Goal: Communication & Community: Participate in discussion

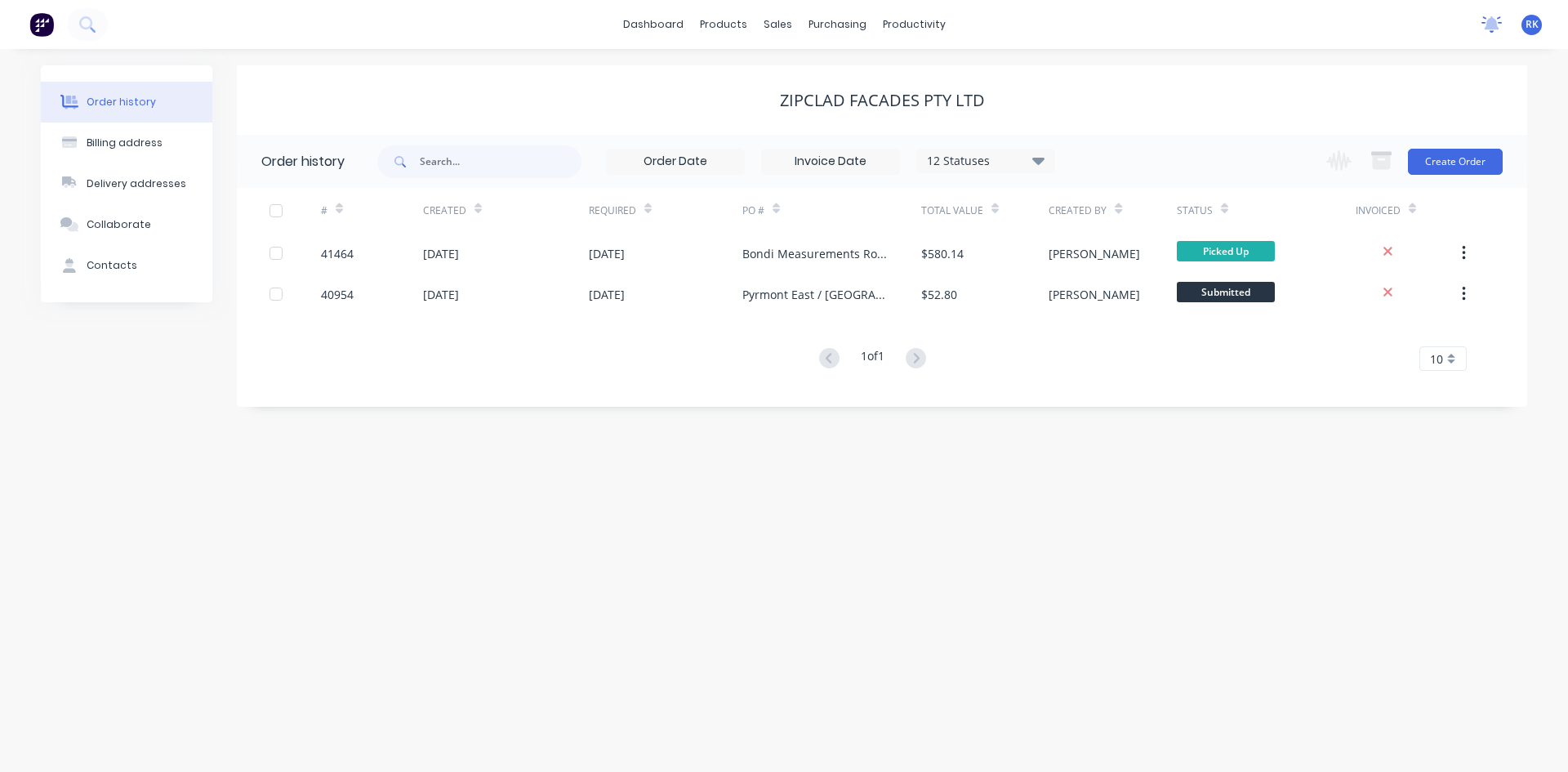
click at [1486, 21] on icon at bounding box center [1491, 25] width 21 height 16
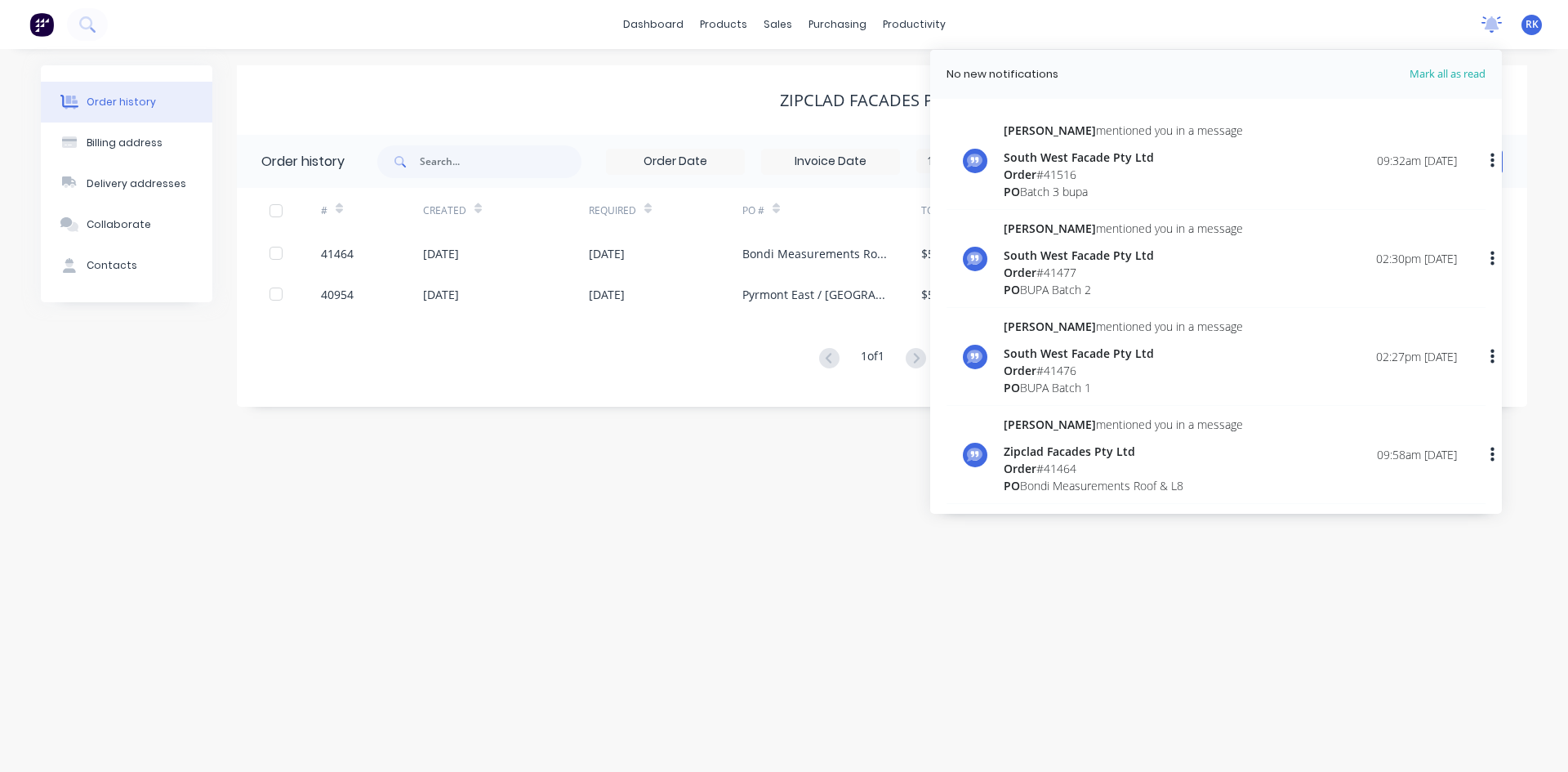
click at [1486, 21] on icon at bounding box center [1491, 25] width 21 height 16
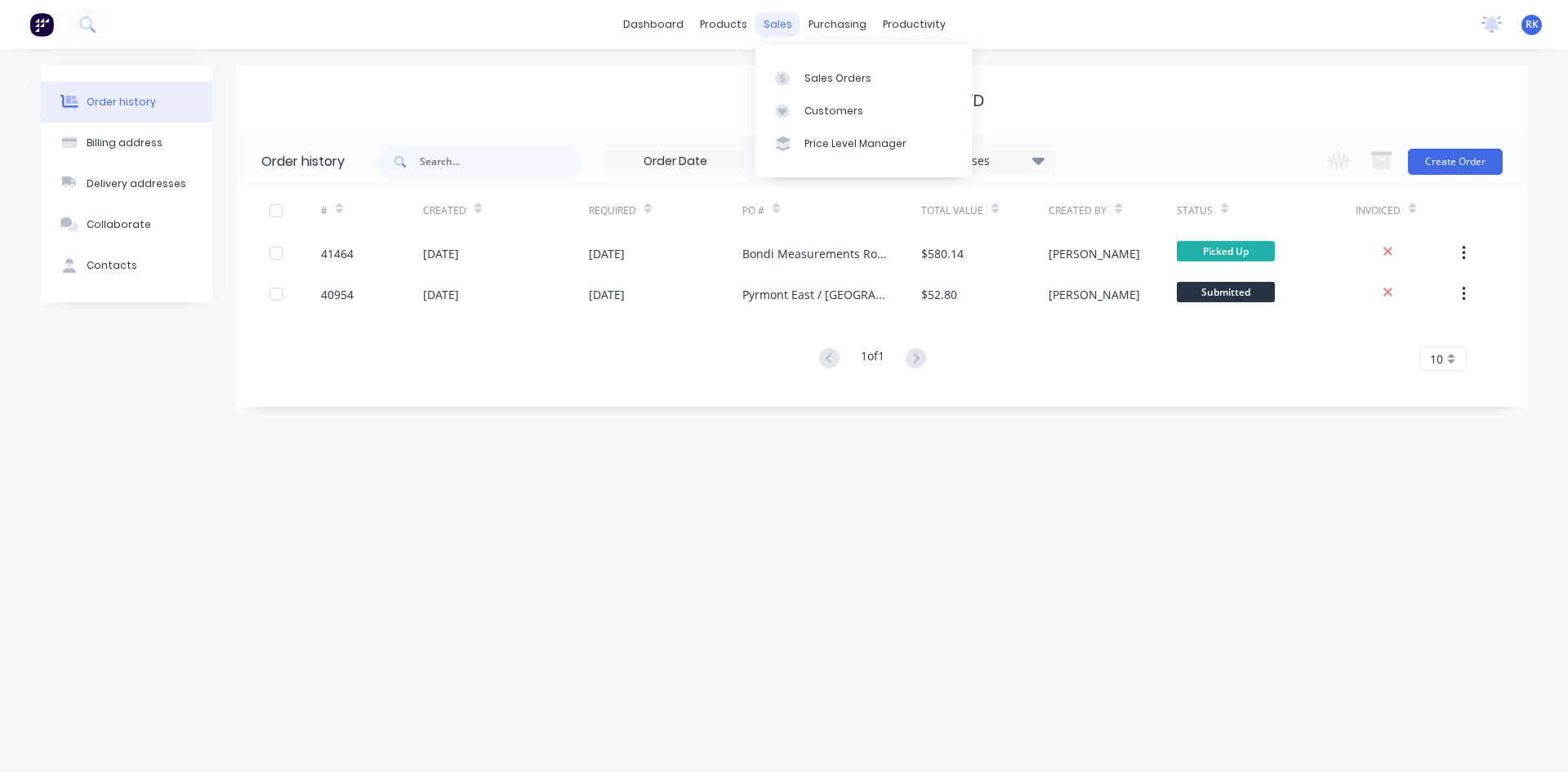
click at [775, 21] on div "sales" at bounding box center [778, 25] width 45 height 25
click at [833, 77] on div "Sales Orders" at bounding box center [837, 78] width 67 height 15
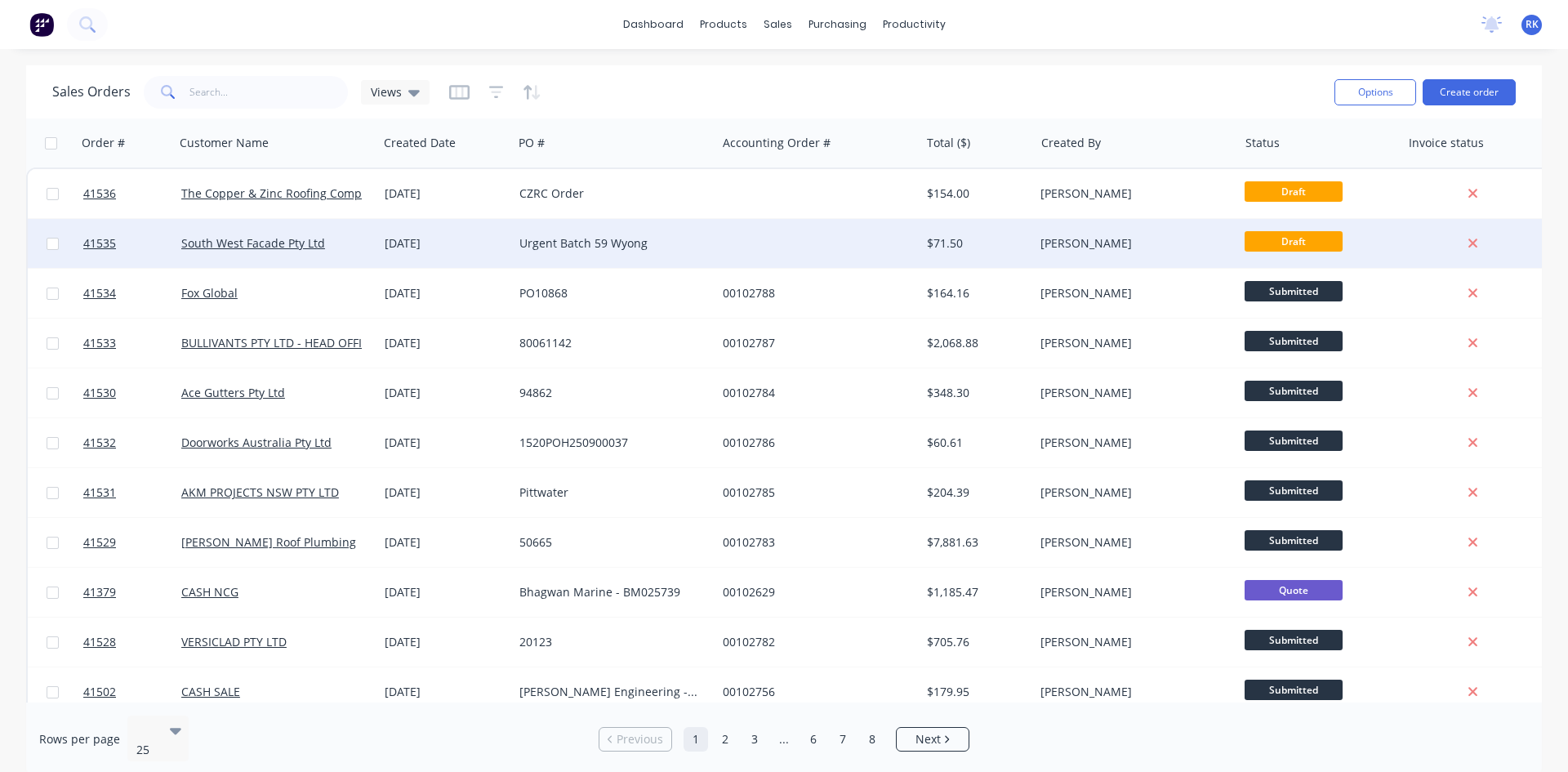
click at [930, 234] on div "$71.50" at bounding box center [977, 242] width 115 height 49
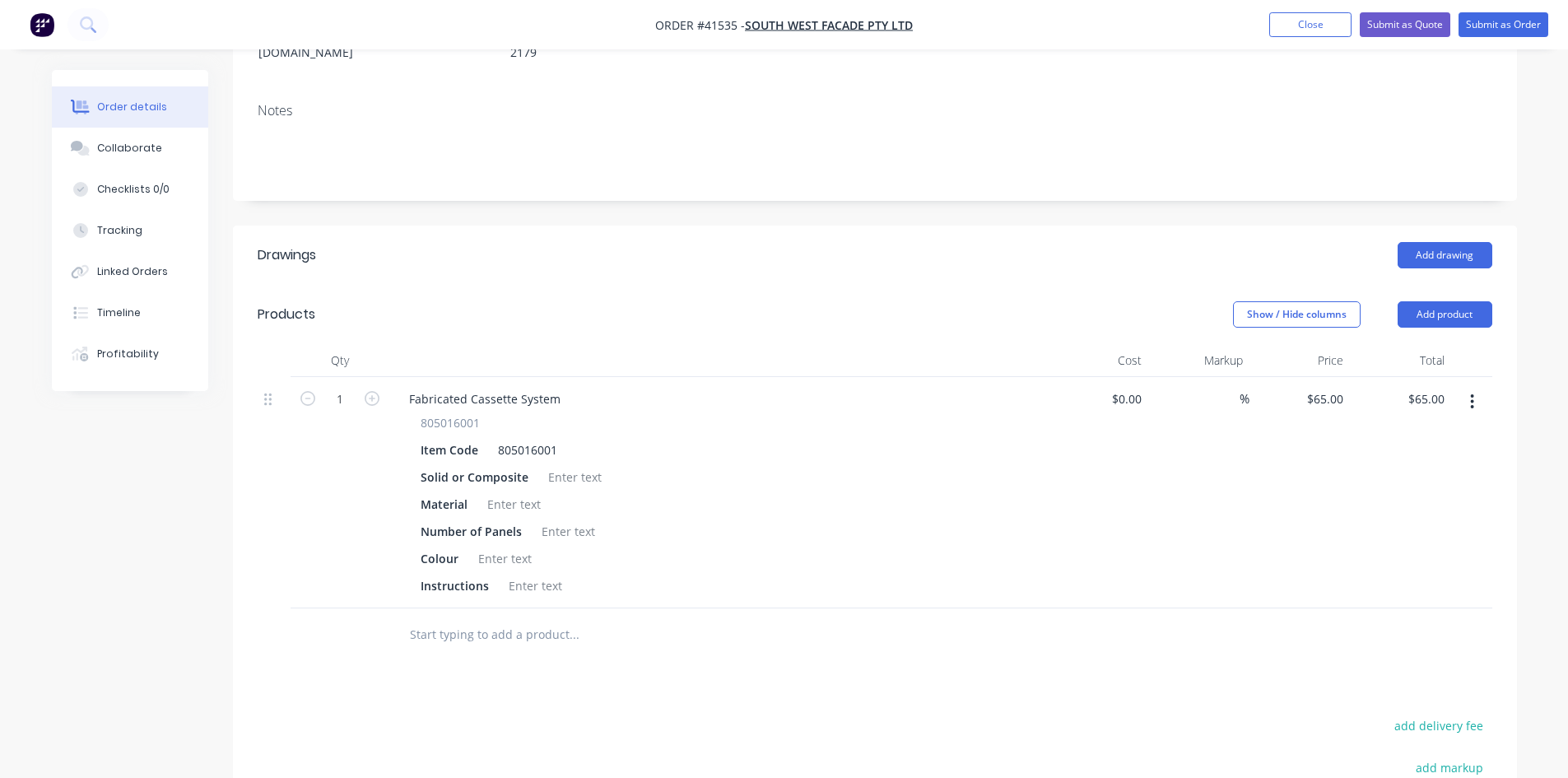
scroll to position [329, 0]
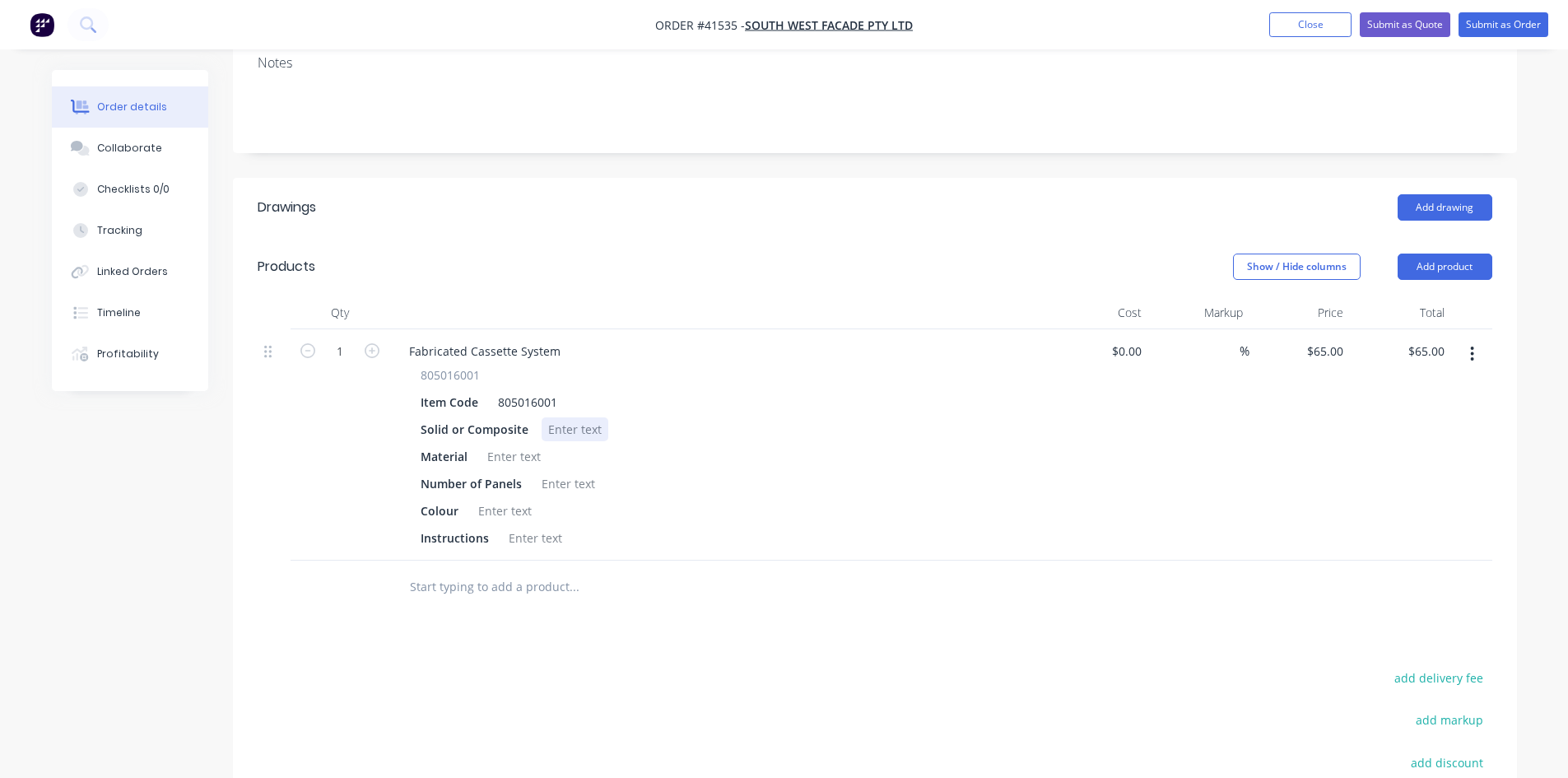
click at [563, 417] on div at bounding box center [574, 429] width 67 height 24
click at [520, 445] on div at bounding box center [514, 456] width 67 height 24
click at [573, 471] on div at bounding box center [569, 483] width 67 height 24
click at [498, 499] on div at bounding box center [505, 510] width 67 height 24
click at [527, 526] on div at bounding box center [535, 538] width 67 height 24
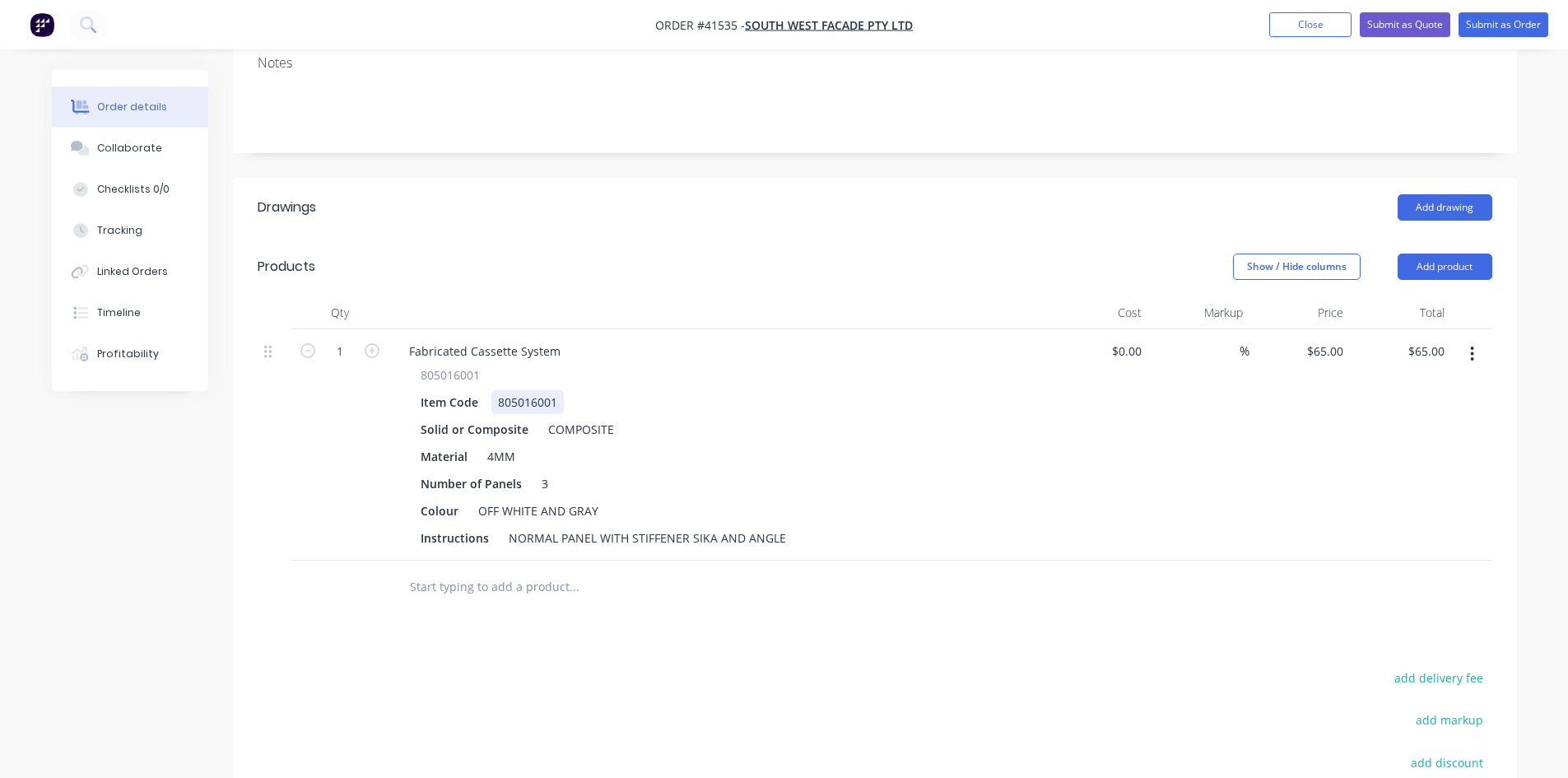
click at [880, 390] on div "Item Code 805016001" at bounding box center [715, 401] width 603 height 24
click at [111, 149] on div "Collaborate" at bounding box center [130, 148] width 65 height 15
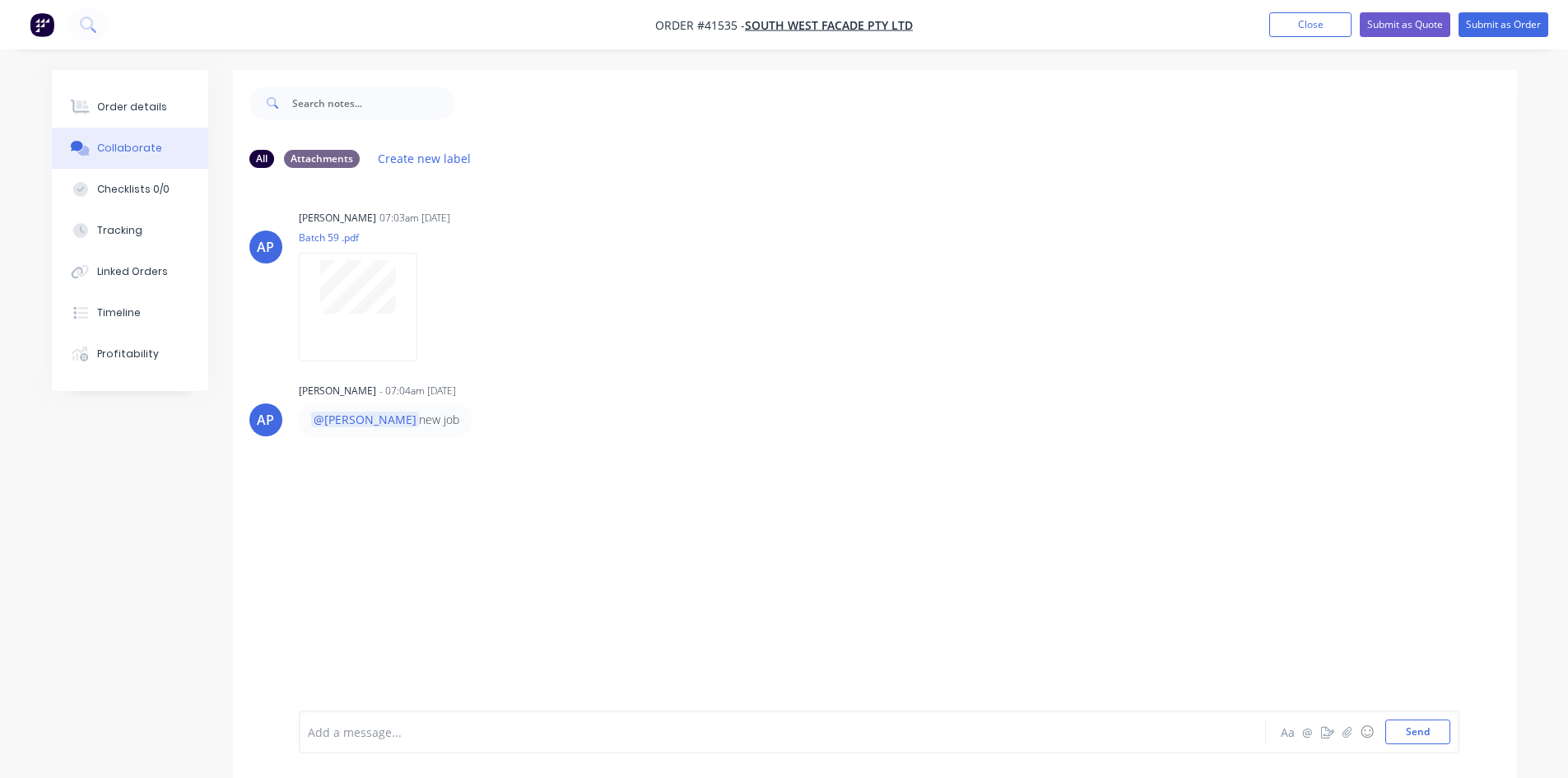
click at [414, 729] on div at bounding box center [737, 731] width 856 height 17
click at [1420, 731] on button "Send" at bounding box center [1418, 731] width 65 height 25
click at [1180, 515] on div "RK You - 07:16am [DATE] @[PERSON_NAME] DONE Labels Edit Delete" at bounding box center [875, 490] width 1284 height 57
click at [1299, 22] on button "Close" at bounding box center [1310, 25] width 82 height 25
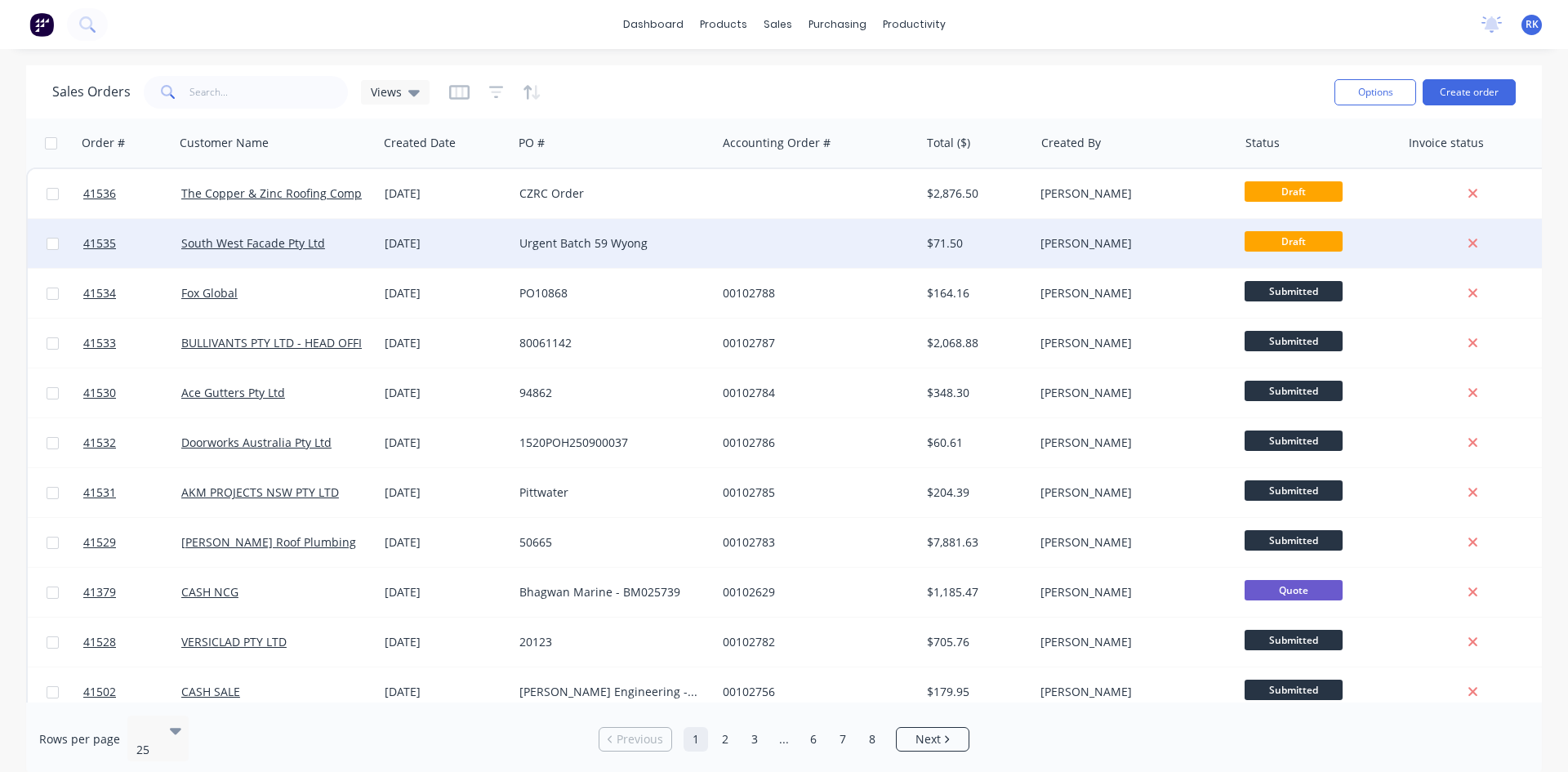
click at [642, 242] on div "Urgent Batch 59 Wyong" at bounding box center [610, 243] width 181 height 16
